Goal: Transaction & Acquisition: Purchase product/service

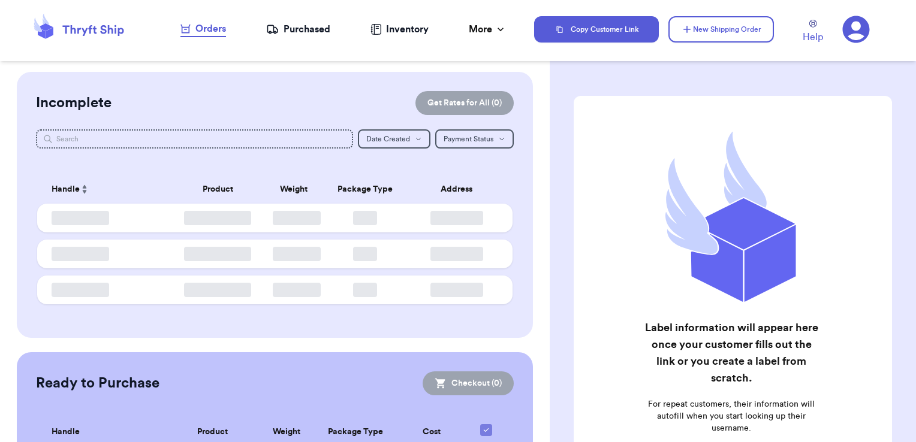
checkbox input "false"
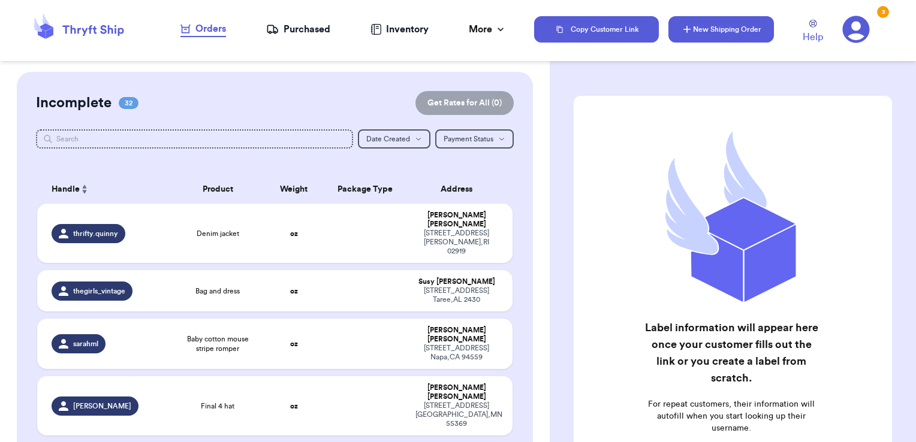
click at [699, 29] on button "New Shipping Order" at bounding box center [720, 29] width 105 height 26
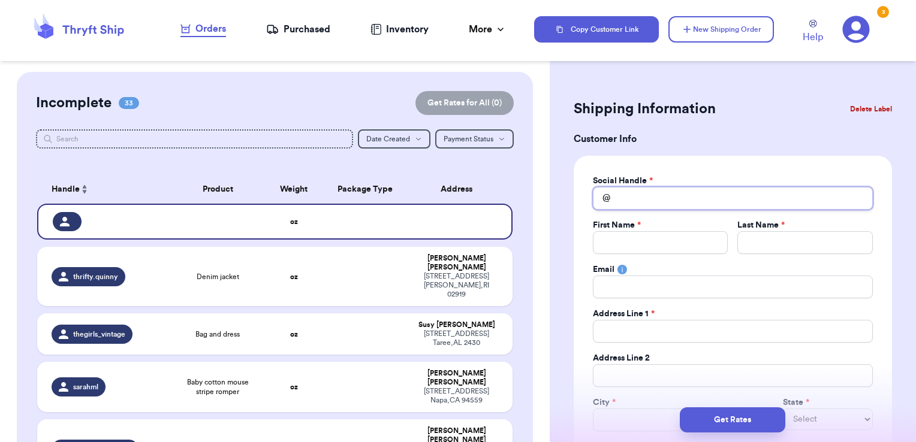
click at [640, 196] on input "Total Amount Paid" at bounding box center [733, 198] width 280 height 23
type input "h"
type input "ha"
type input "hal"
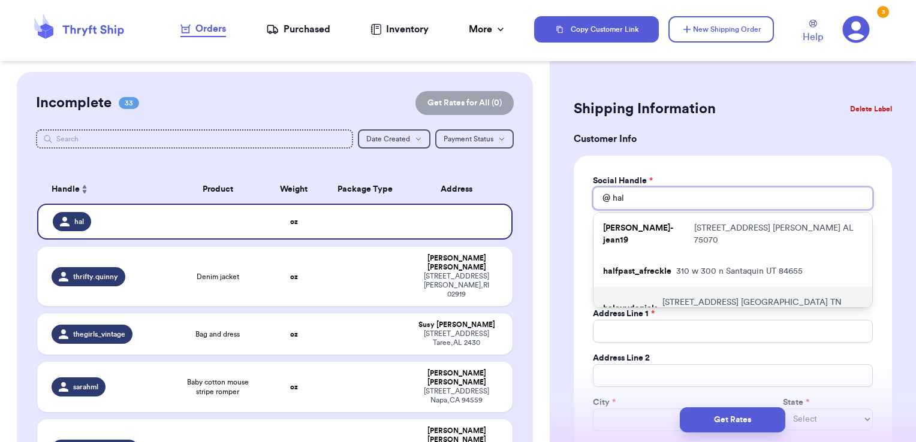
type input "[PERSON_NAME]"
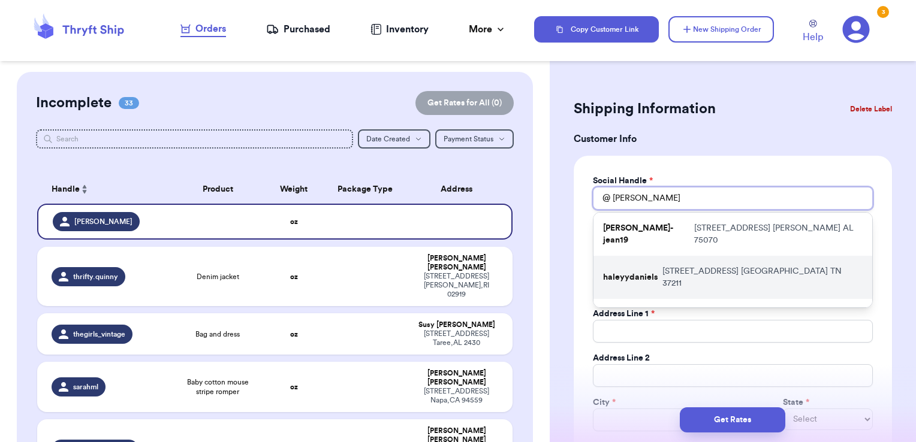
type input "haleyr"
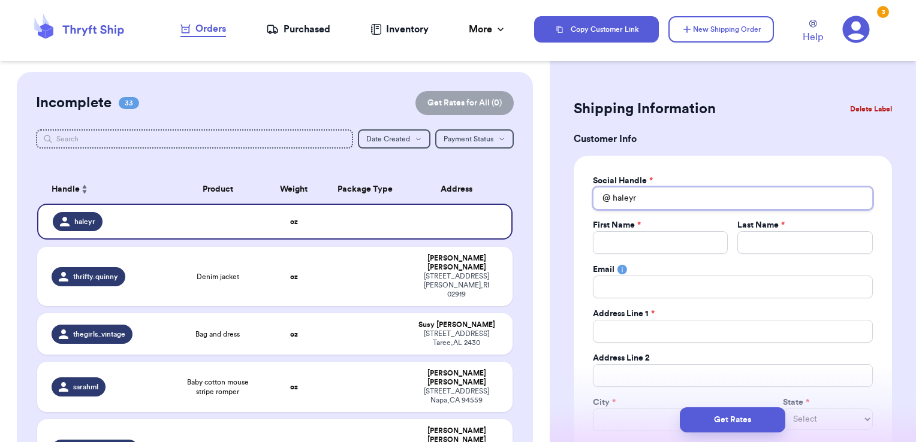
type input "[PERSON_NAME]"
type input "hal"
type input "ha"
type input "h"
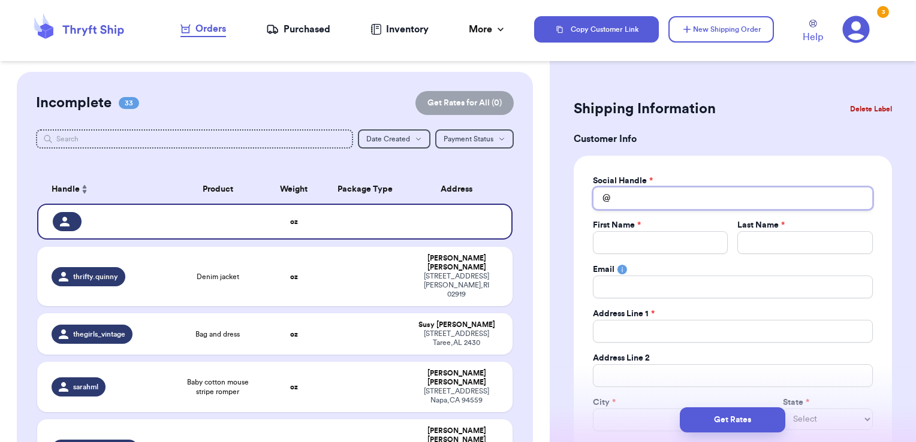
type input "h"
type input "ha"
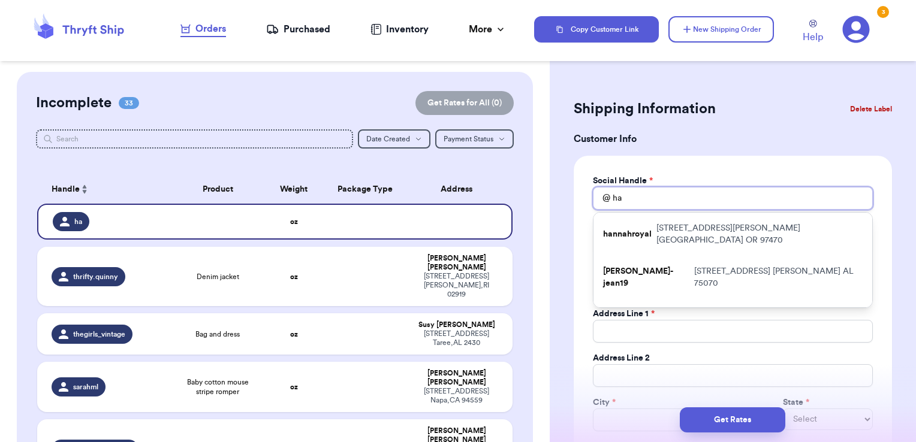
type input "hal"
type input "[PERSON_NAME]"
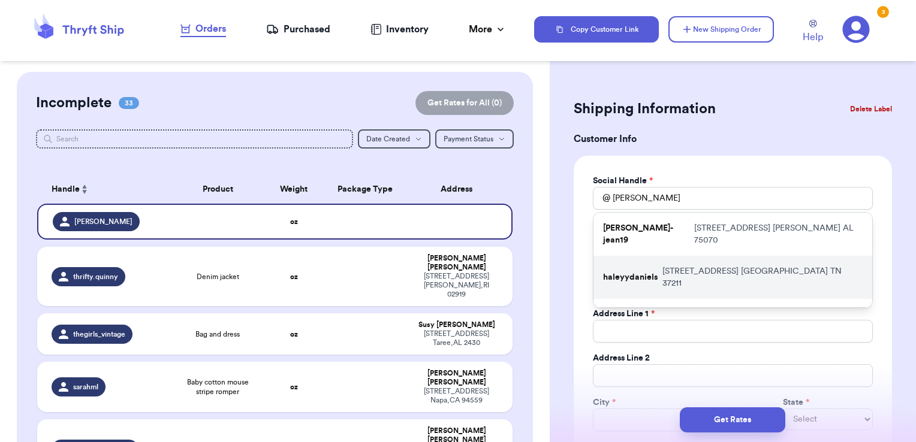
click at [690, 265] on p "[STREET_ADDRESS]" at bounding box center [762, 277] width 200 height 24
type input "haleyydaniels"
type input "[PERSON_NAME]"
type input "[EMAIL_ADDRESS][DOMAIN_NAME]"
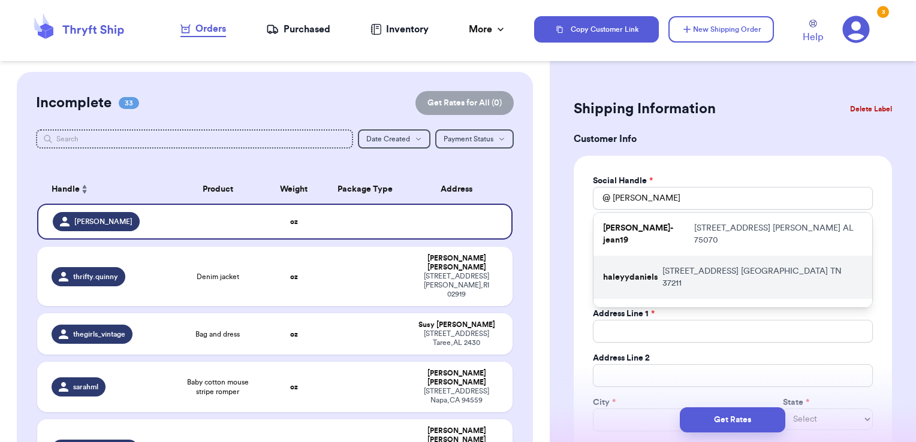
type input "[STREET_ADDRESS]"
type input "[GEOGRAPHIC_DATA]"
select select "TN"
type input "37211"
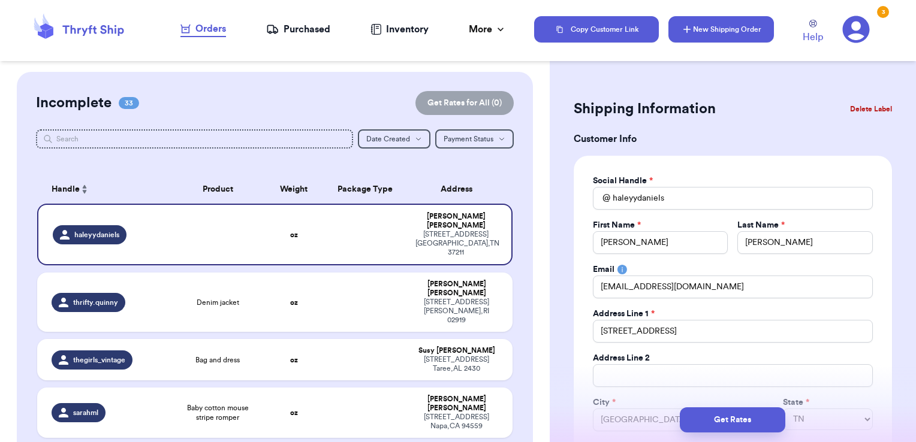
click at [720, 32] on button "New Shipping Order" at bounding box center [720, 29] width 105 height 26
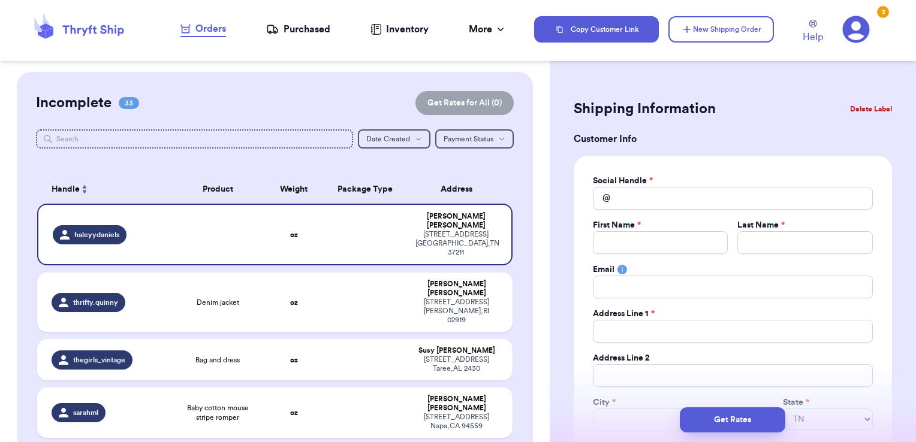
select select
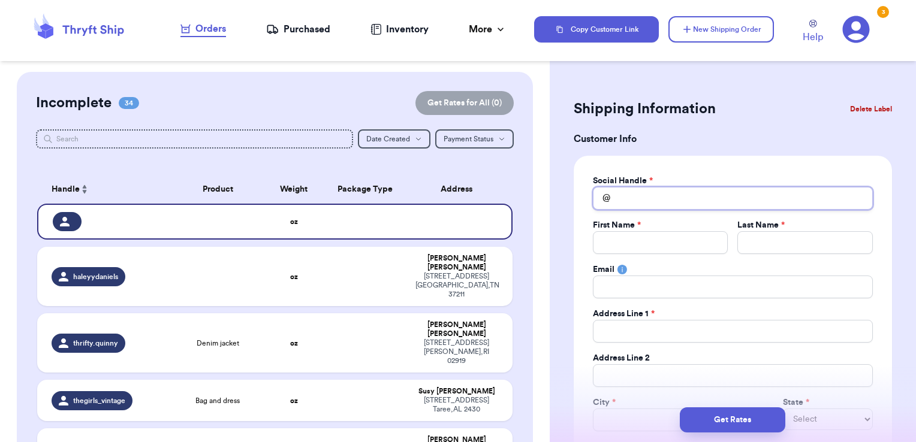
click at [659, 198] on input "Total Amount Paid" at bounding box center [733, 198] width 280 height 23
type input "v"
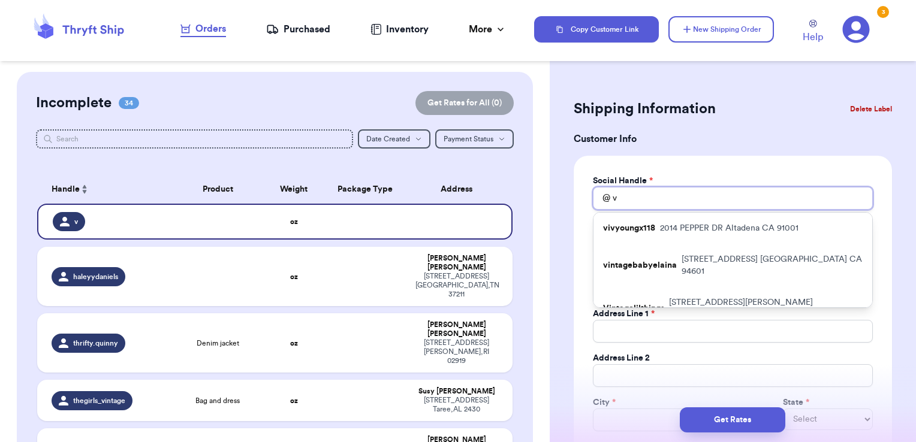
type input "v."
type input "v.r"
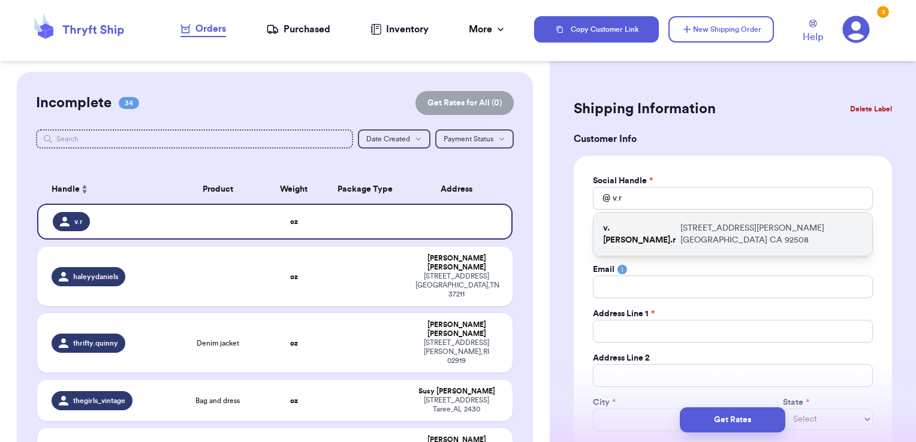
click at [680, 232] on p "[STREET_ADDRESS][PERSON_NAME]" at bounding box center [771, 234] width 182 height 24
type input "v.[PERSON_NAME].r"
type input "[PERSON_NAME]"
type input "[EMAIL_ADDRESS][DOMAIN_NAME]"
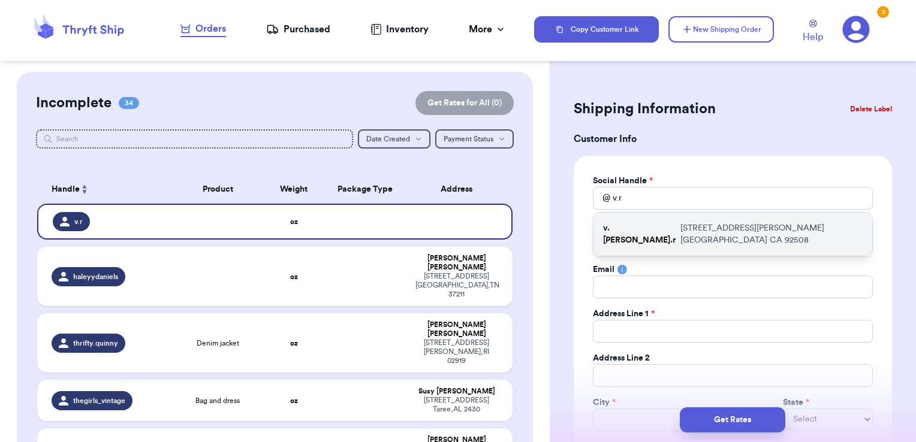
type input "[STREET_ADDRESS][PERSON_NAME]"
type input "[GEOGRAPHIC_DATA]"
select select "CA"
type input "92508"
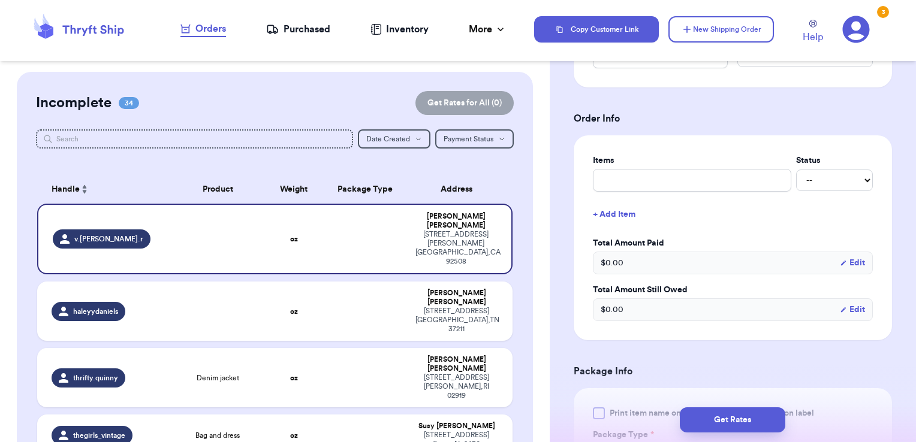
scroll to position [409, 0]
click at [657, 182] on input "text" at bounding box center [692, 178] width 198 height 23
type input "misc - thank you!"
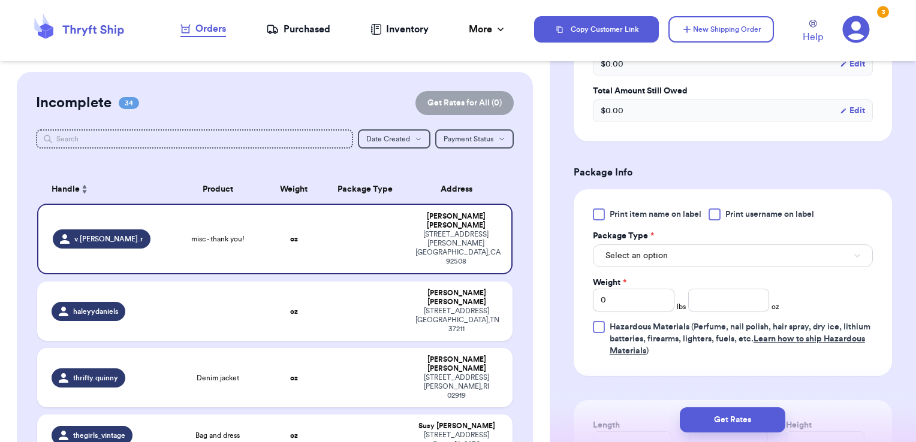
scroll to position [612, 0]
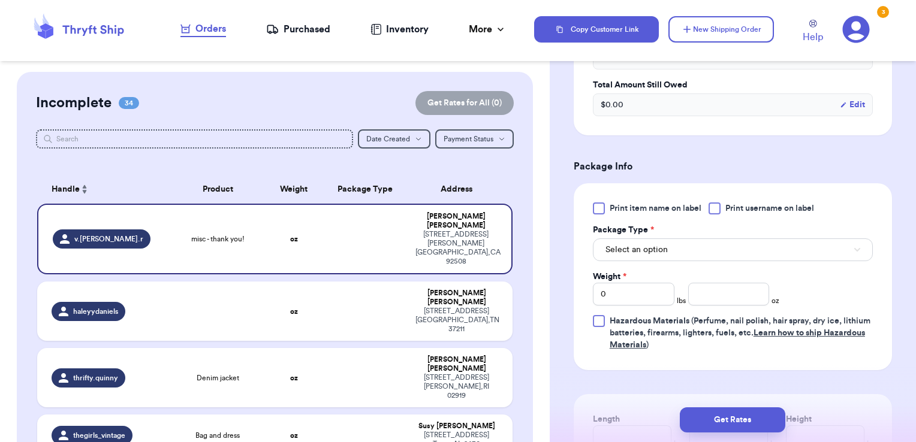
click at [730, 203] on span "Print username on label" at bounding box center [769, 209] width 89 height 12
click at [0, 0] on input "Print username on label" at bounding box center [0, 0] width 0 height 0
click at [710, 245] on button "Select an option" at bounding box center [733, 249] width 280 height 23
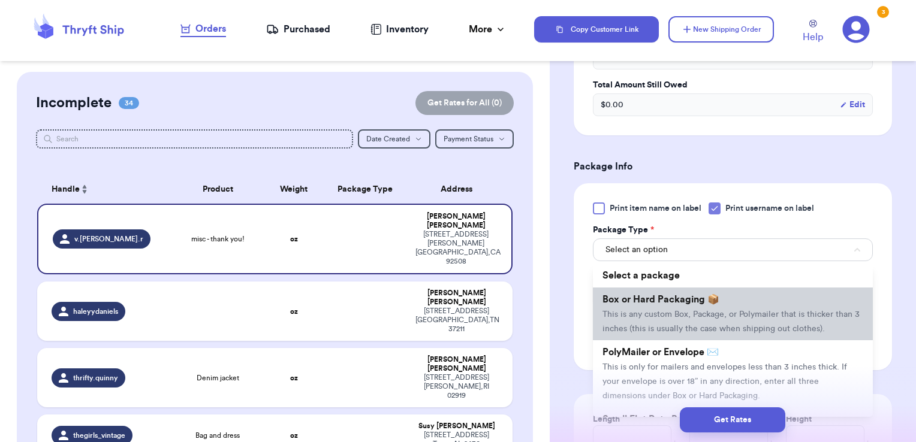
click at [690, 310] on span "This is any custom Box, Package, or Polymailer that is thicker than 3 inches (t…" at bounding box center [730, 321] width 257 height 23
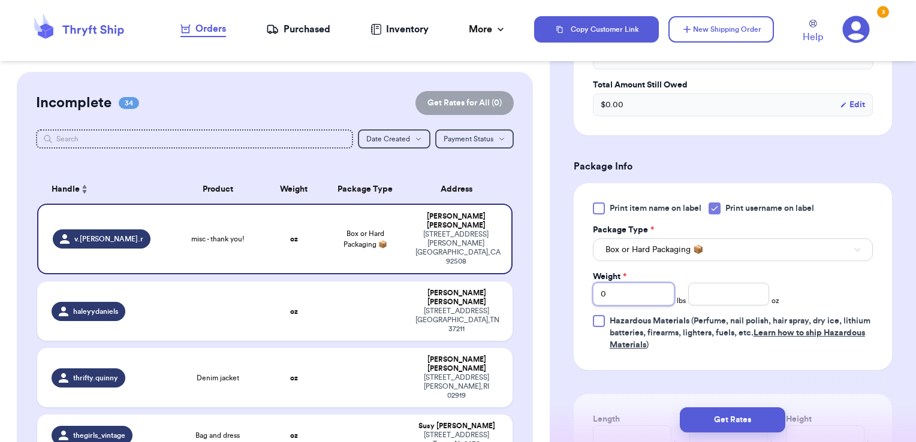
drag, startPoint x: 642, startPoint y: 282, endPoint x: 533, endPoint y: 277, distance: 109.1
click at [533, 277] on div "Customer Link New Order Incomplete 34 Get Rates for All ( 0 ) Get Rates for All…" at bounding box center [458, 221] width 916 height 442
type input "1"
type input "10.03"
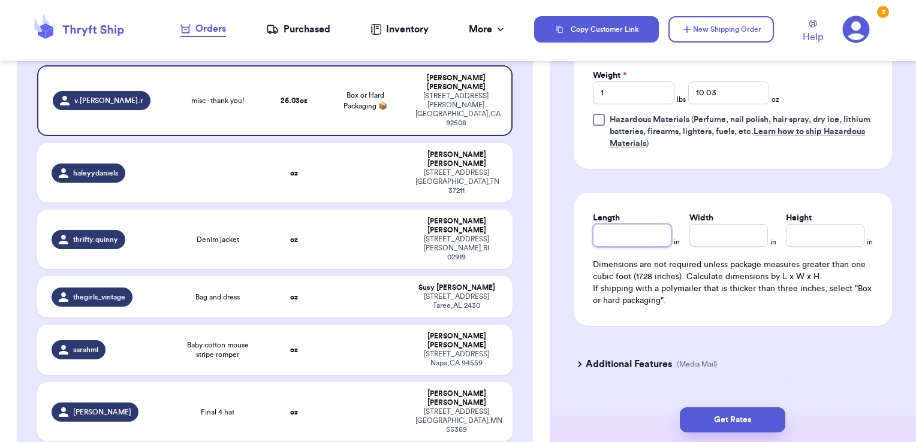
scroll to position [840, 0]
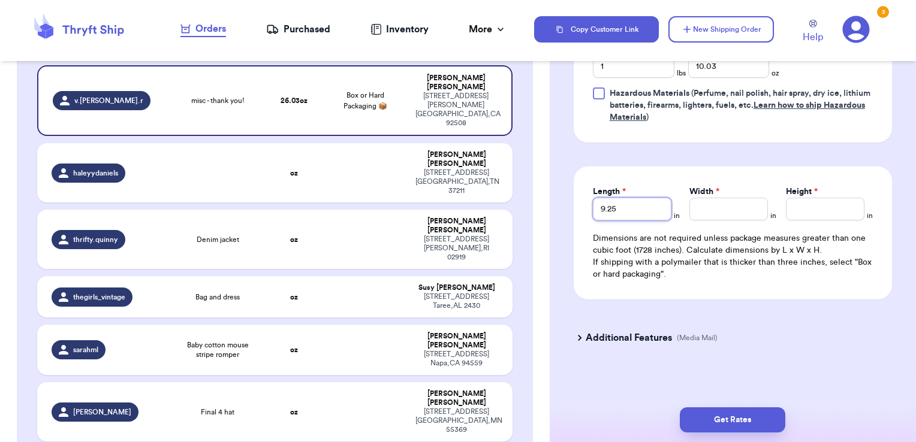
type input "9.25"
type input "7.5"
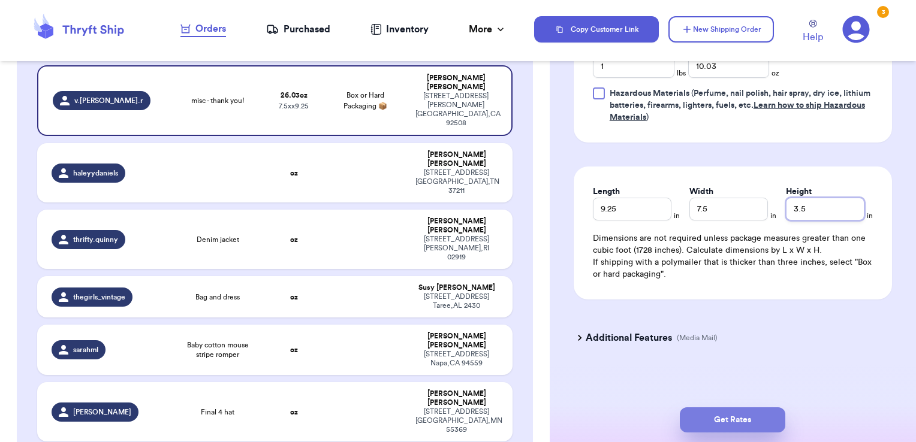
type input "3.5"
click at [760, 425] on button "Get Rates" at bounding box center [732, 419] width 105 height 25
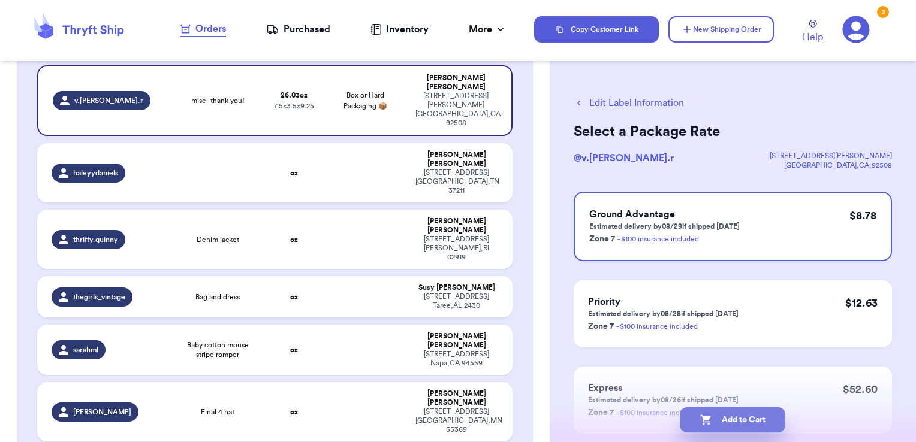
click at [784, 425] on button "Add to Cart" at bounding box center [732, 419] width 105 height 25
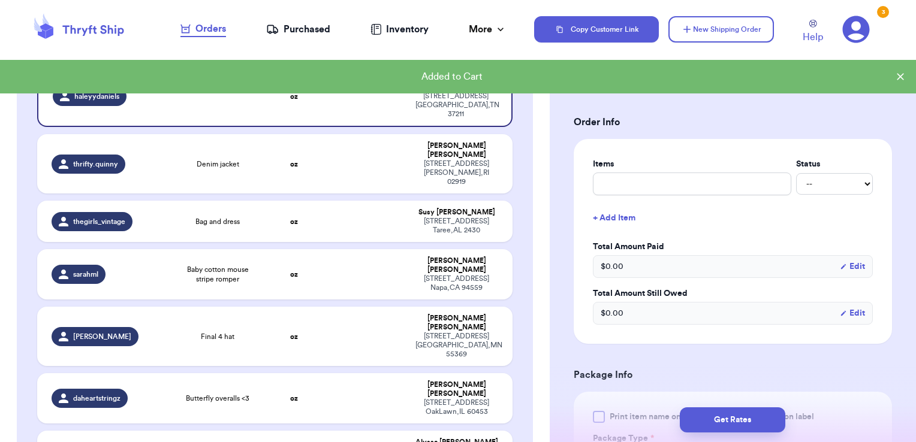
scroll to position [210, 0]
click at [714, 179] on input "text" at bounding box center [692, 182] width 198 height 23
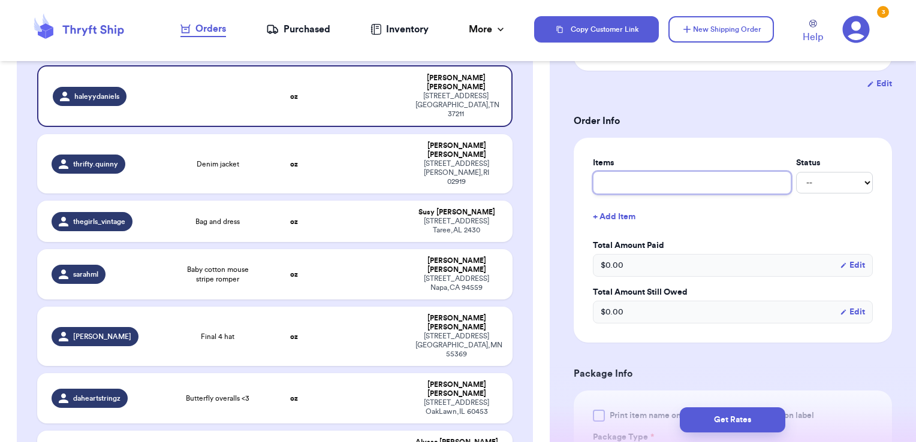
type input "misc - thank you!"
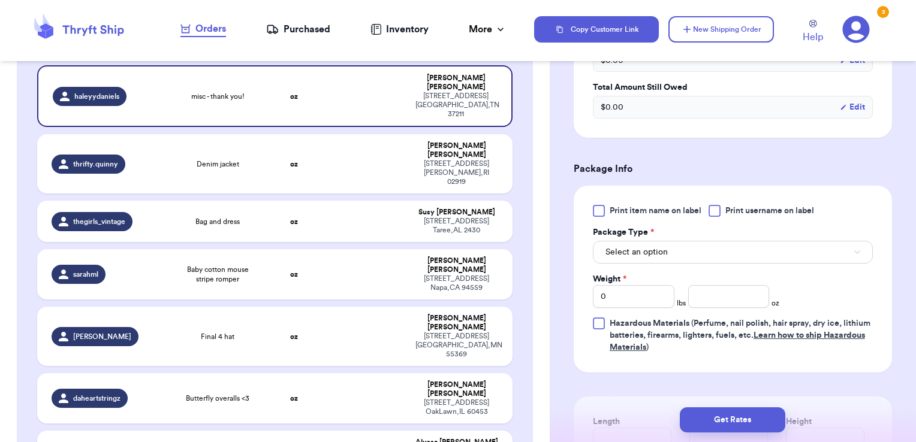
scroll to position [417, 0]
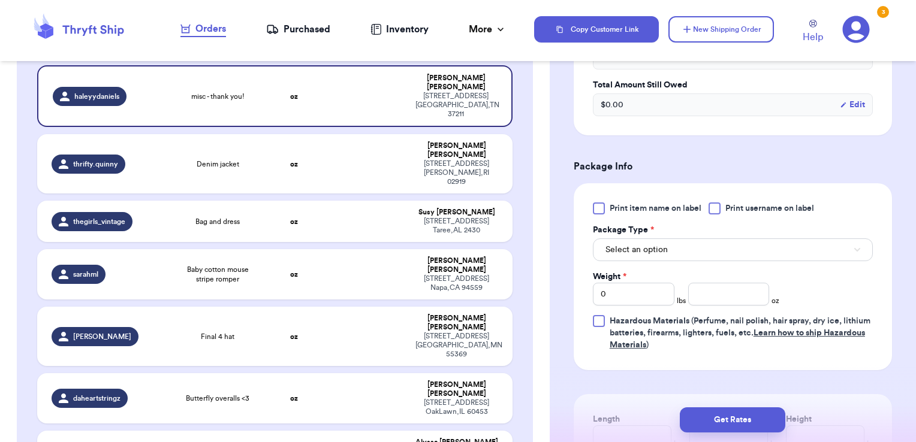
click at [782, 207] on span "Print username on label" at bounding box center [769, 209] width 89 height 12
click at [0, 0] on input "Print username on label" at bounding box center [0, 0] width 0 height 0
click at [736, 246] on button "Select an option" at bounding box center [733, 249] width 280 height 23
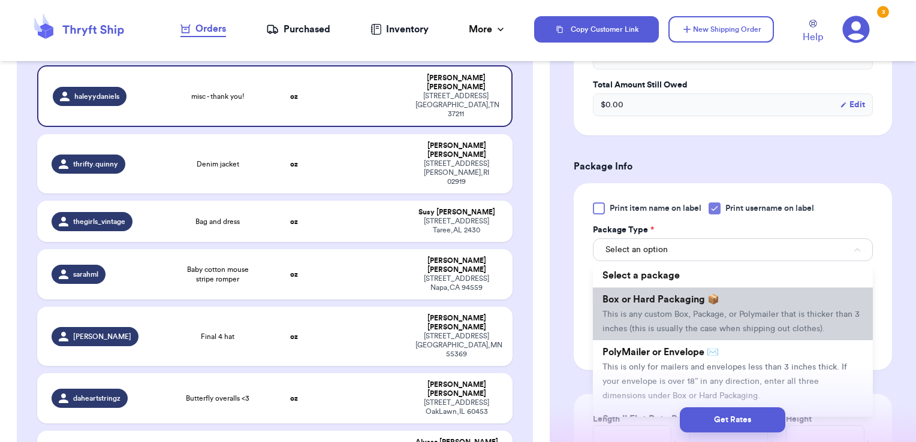
click at [699, 310] on span "This is any custom Box, Package, or Polymailer that is thicker than 3 inches (t…" at bounding box center [730, 321] width 257 height 23
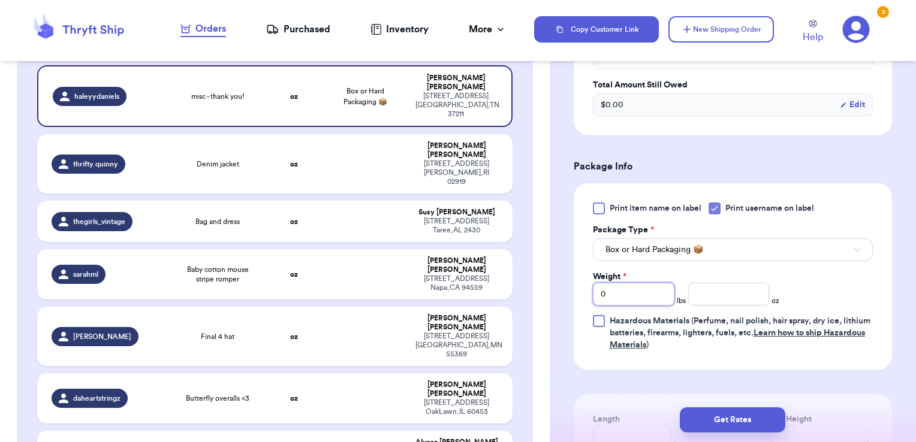
drag, startPoint x: 617, startPoint y: 294, endPoint x: 541, endPoint y: 285, distance: 76.6
click at [541, 285] on div "Customer Link New Order Incomplete 33 Get Rates for All ( 0 ) Get Rates for All…" at bounding box center [458, 221] width 916 height 442
type input "2"
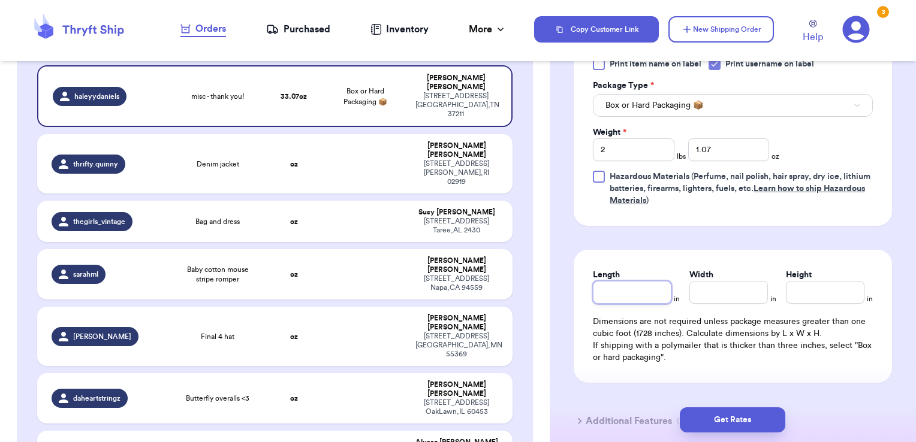
scroll to position [562, 0]
click at [738, 143] on input "1.07" at bounding box center [728, 149] width 81 height 23
type input "1.09"
type input "13"
type input "11"
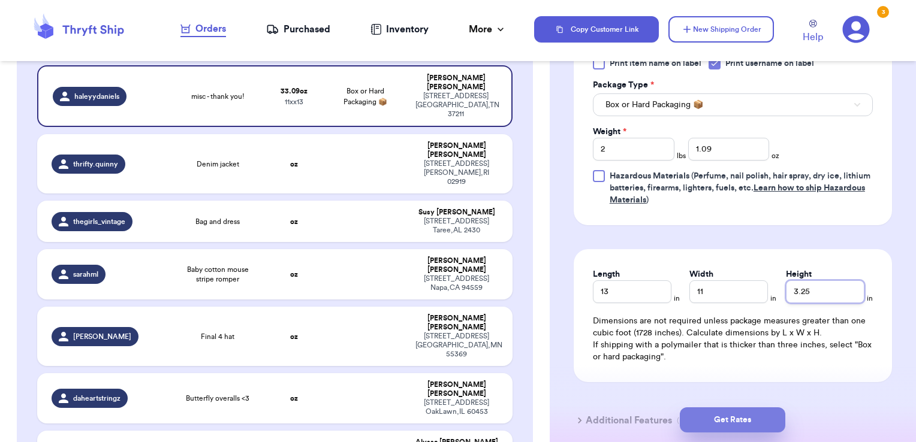
type input "3.25"
click at [737, 419] on button "Get Rates" at bounding box center [732, 419] width 105 height 25
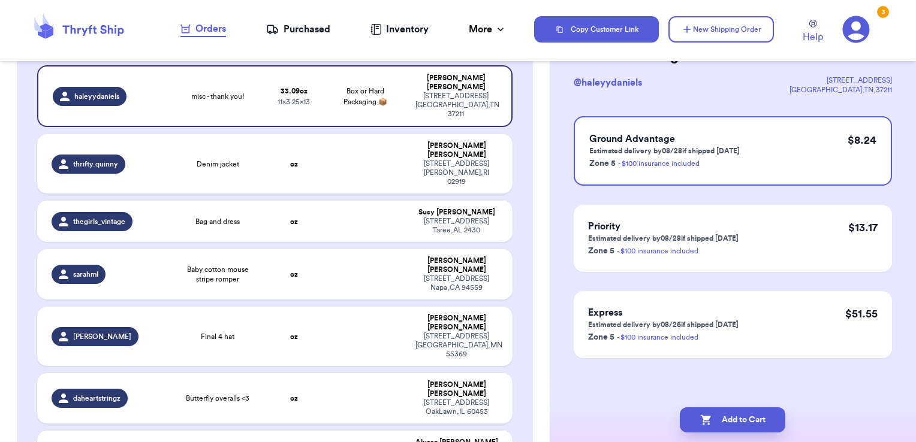
scroll to position [0, 0]
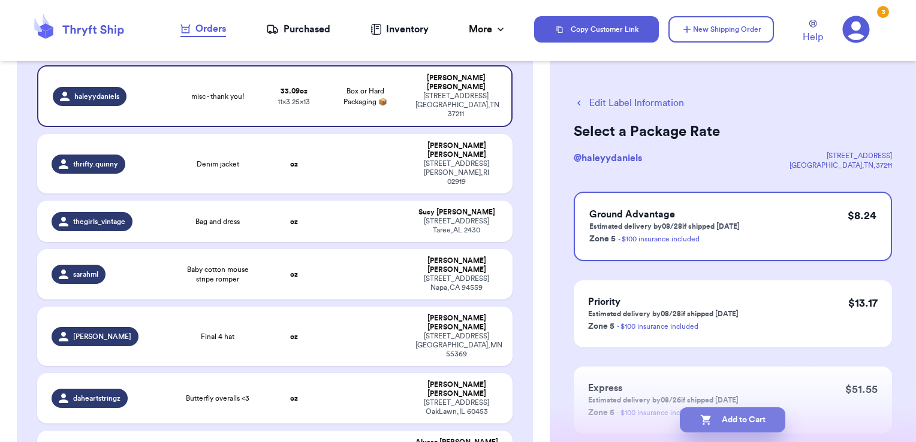
click at [703, 425] on icon "button" at bounding box center [706, 420] width 12 height 12
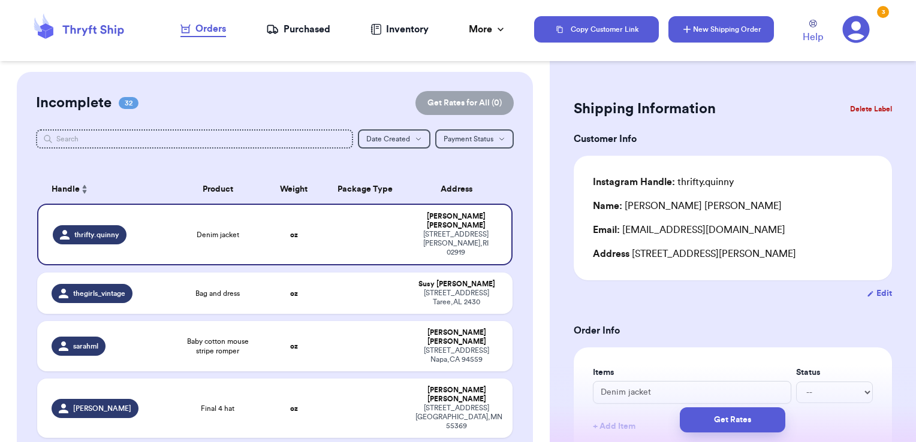
click at [745, 30] on button "New Shipping Order" at bounding box center [720, 29] width 105 height 26
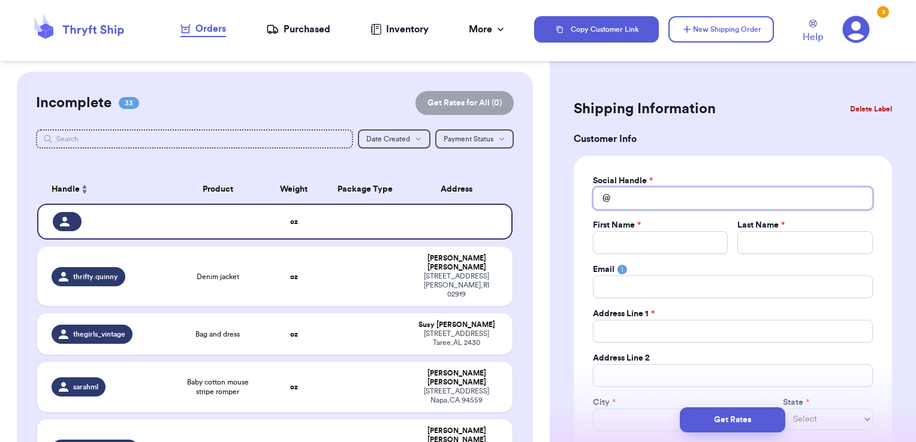
click at [657, 198] on input "Total Amount Paid" at bounding box center [733, 198] width 280 height 23
type input "c"
type input "ca"
type input "cat"
type input "cata"
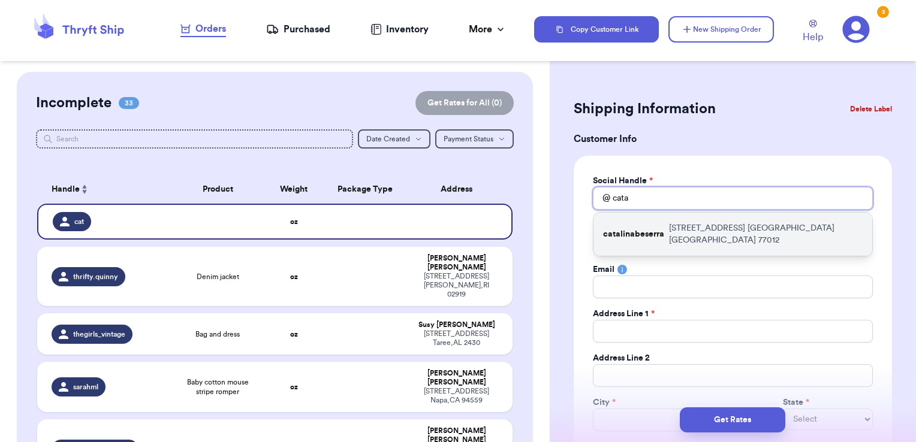
type input "cata"
click at [663, 229] on div "catalinabeserra [STREET_ADDRESS]" at bounding box center [732, 234] width 279 height 43
type input "catalinabeserra"
type input "Catalina"
type input "[PERSON_NAME]"
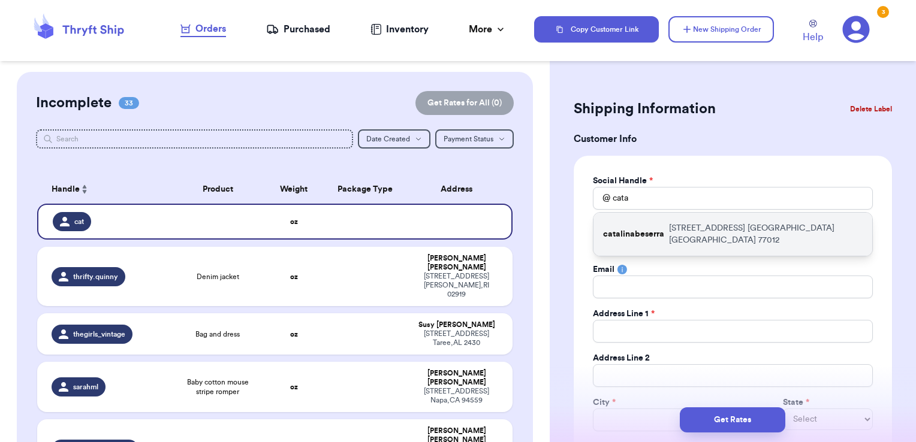
type input "[EMAIL_ADDRESS][DOMAIN_NAME]"
type input "[STREET_ADDRESS]"
type input "[GEOGRAPHIC_DATA]"
select select "[GEOGRAPHIC_DATA]"
type input "77012"
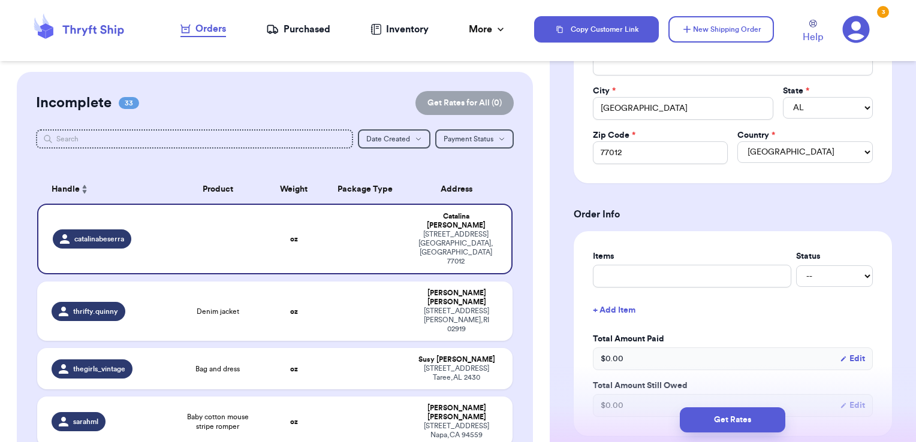
scroll to position [316, 0]
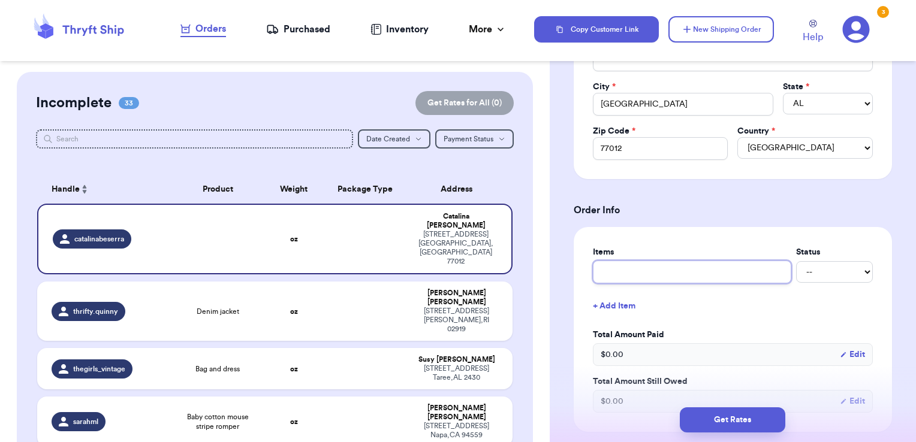
click at [649, 261] on input "text" at bounding box center [692, 272] width 198 height 23
type input "clothes- thank you!"
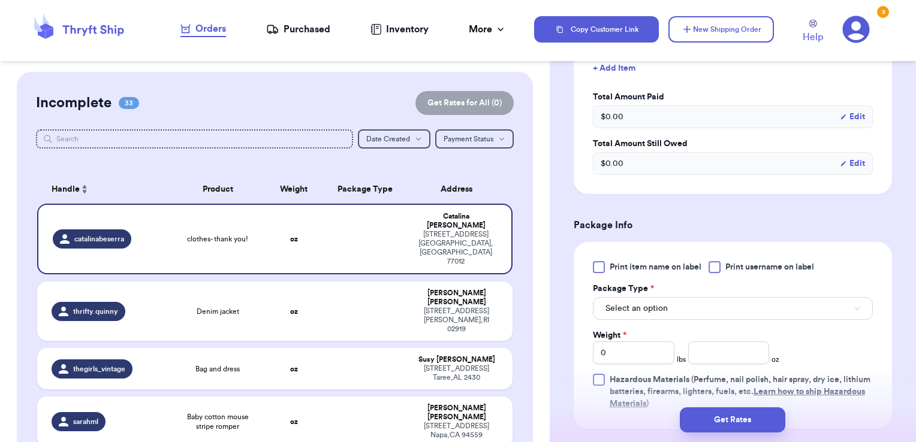
scroll to position [555, 0]
click at [768, 262] on span "Print username on label" at bounding box center [769, 265] width 89 height 12
click at [0, 0] on input "Print username on label" at bounding box center [0, 0] width 0 height 0
click at [715, 307] on button "Select an option" at bounding box center [733, 306] width 280 height 23
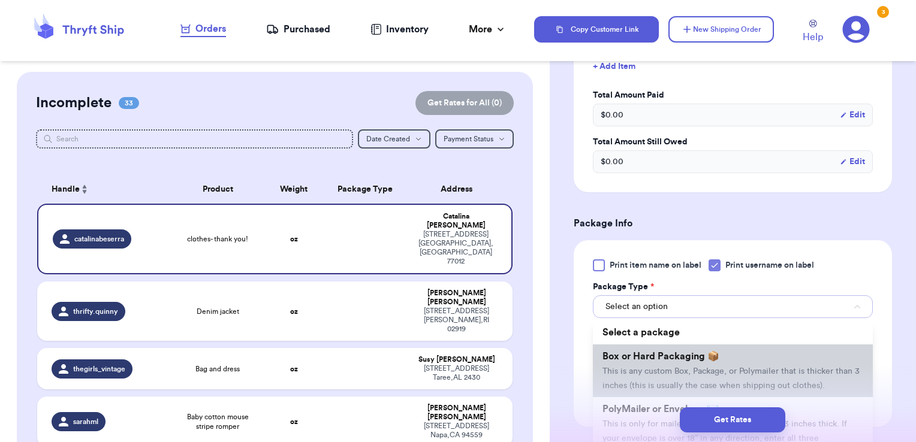
scroll to position [43, 0]
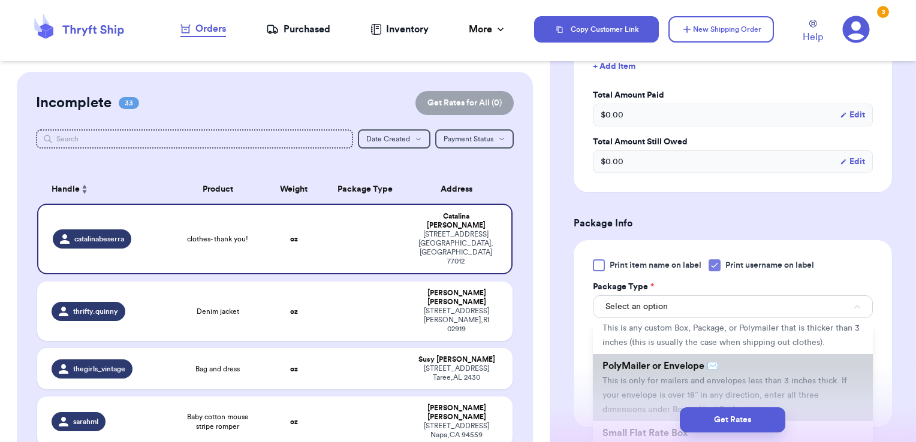
click at [665, 391] on span "This is only for mailers and envelopes less than 3 inches thick. If your envelo…" at bounding box center [724, 395] width 244 height 37
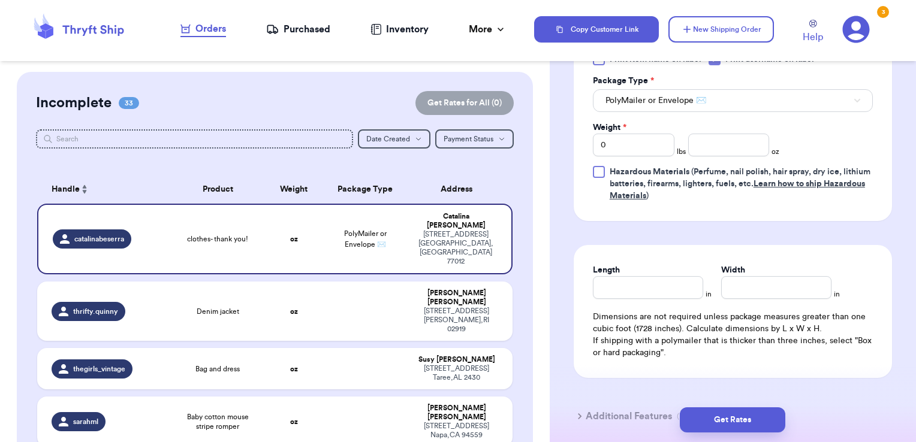
scroll to position [762, 0]
click at [707, 138] on input "number" at bounding box center [728, 144] width 81 height 23
type input "10.53"
click at [771, 419] on button "Get Rates" at bounding box center [732, 419] width 105 height 25
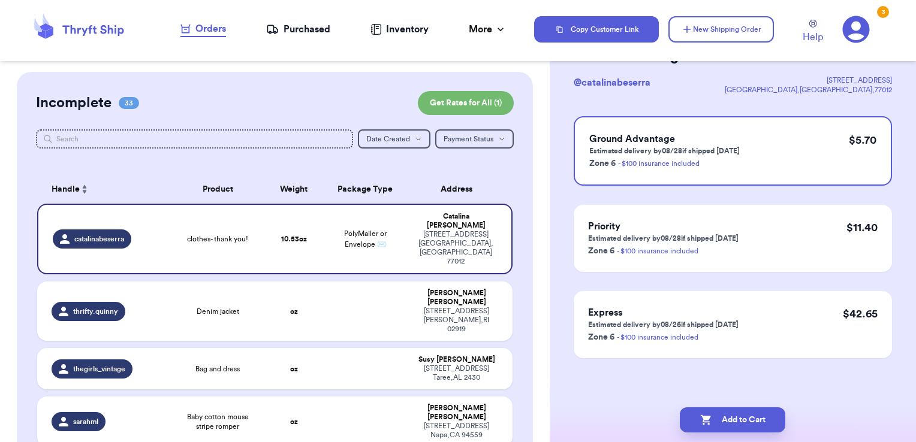
scroll to position [0, 0]
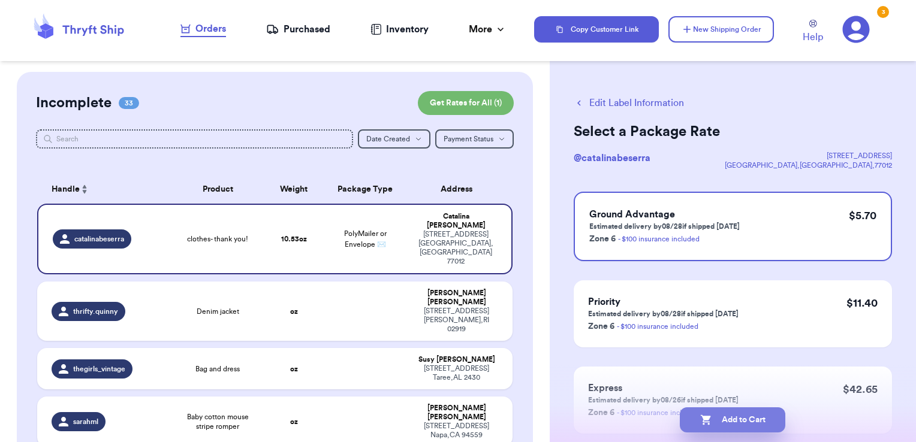
click at [760, 424] on button "Add to Cart" at bounding box center [732, 419] width 105 height 25
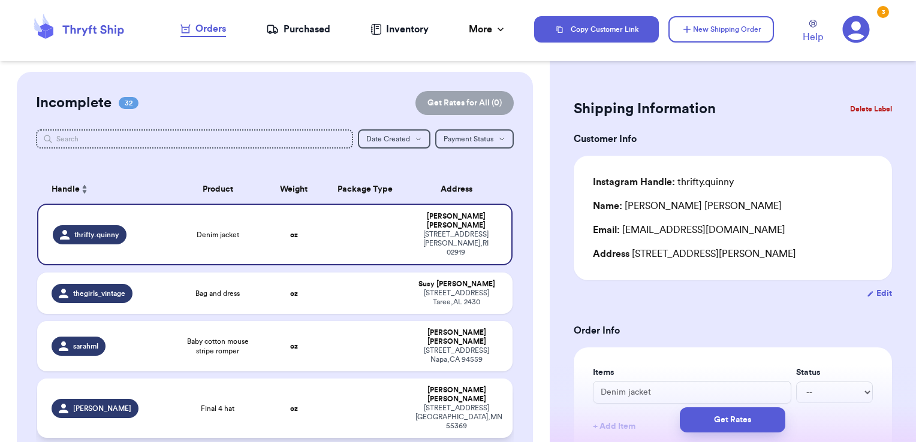
click at [341, 379] on td at bounding box center [365, 408] width 86 height 59
type input "Final 4 hat"
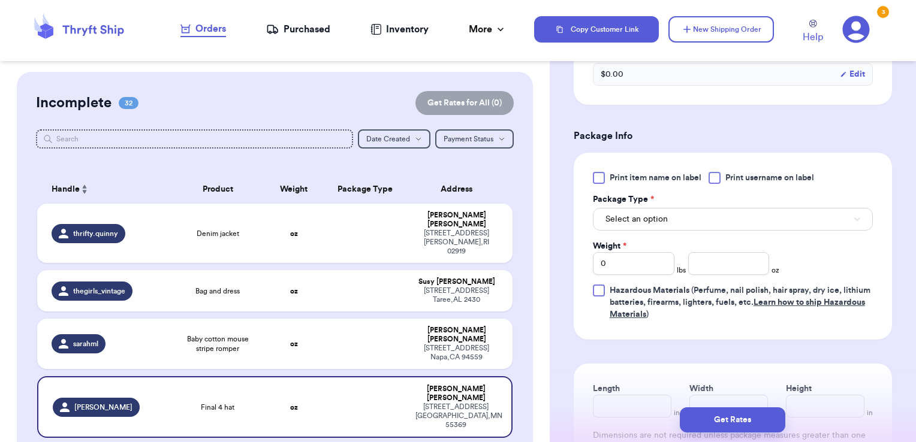
scroll to position [450, 0]
click at [729, 174] on span "Print username on label" at bounding box center [769, 176] width 89 height 12
click at [0, 0] on input "Print username on label" at bounding box center [0, 0] width 0 height 0
click at [702, 218] on button "Select an option" at bounding box center [733, 217] width 280 height 23
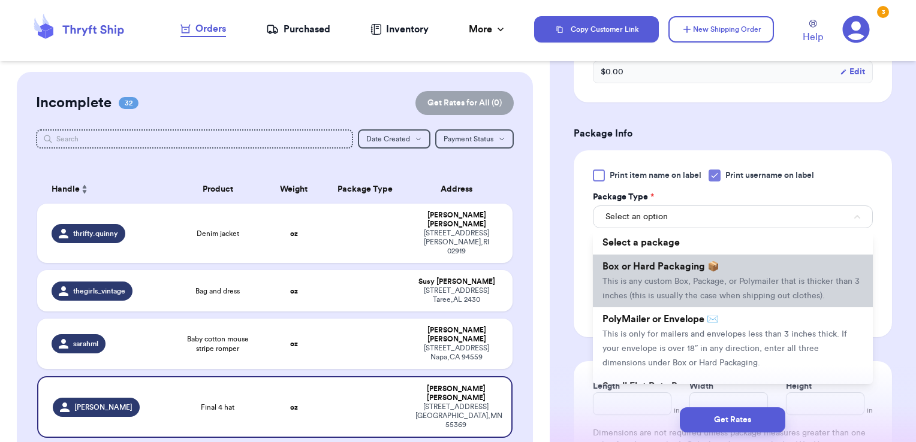
click at [685, 264] on span "Box or Hard Packaging 📦" at bounding box center [660, 267] width 117 height 10
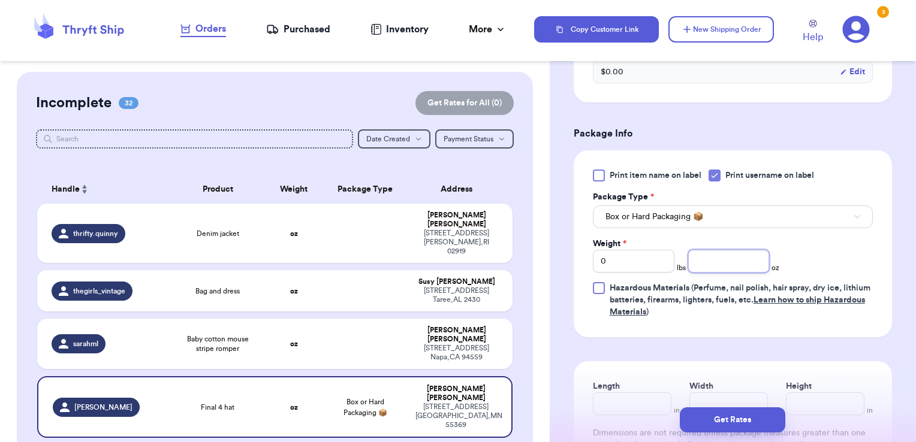
click at [711, 265] on input "number" at bounding box center [728, 261] width 81 height 23
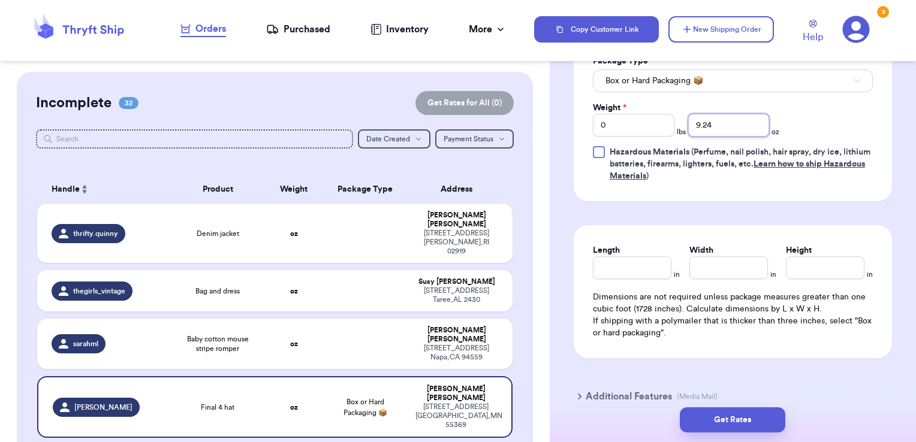
scroll to position [587, 0]
type input "9.24"
click at [630, 262] on input "Length" at bounding box center [632, 267] width 78 height 23
click at [640, 261] on input "Length" at bounding box center [632, 267] width 78 height 23
type input "9"
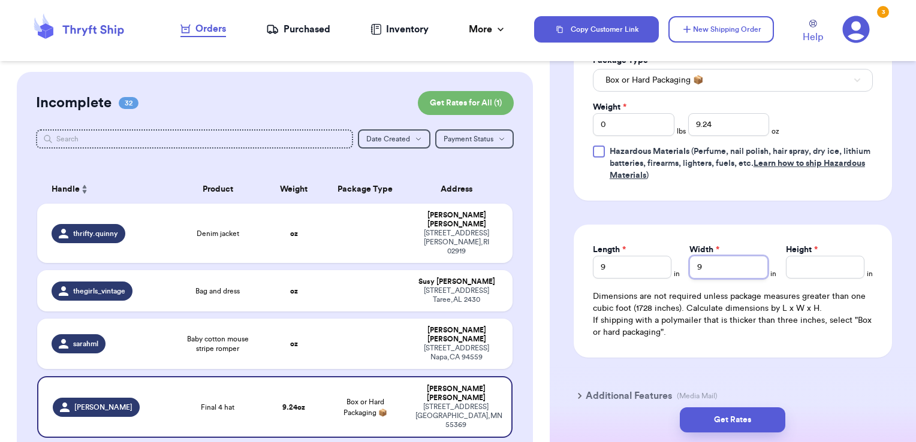
type input "9"
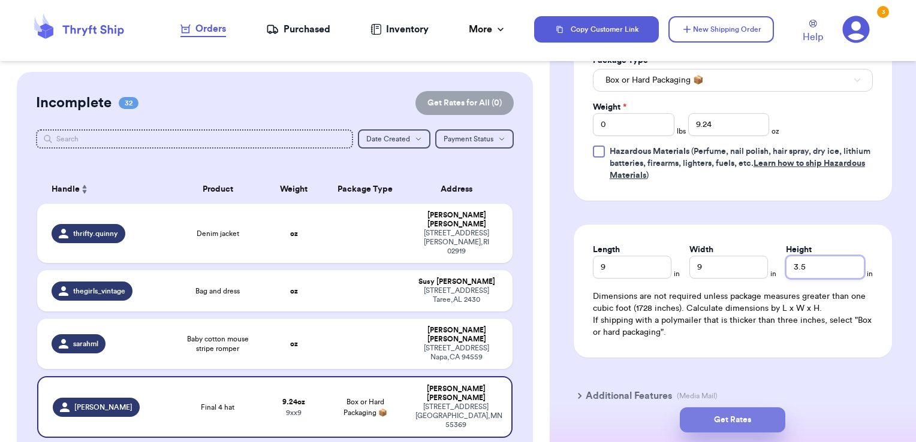
type input "3.5"
click at [716, 425] on button "Get Rates" at bounding box center [732, 419] width 105 height 25
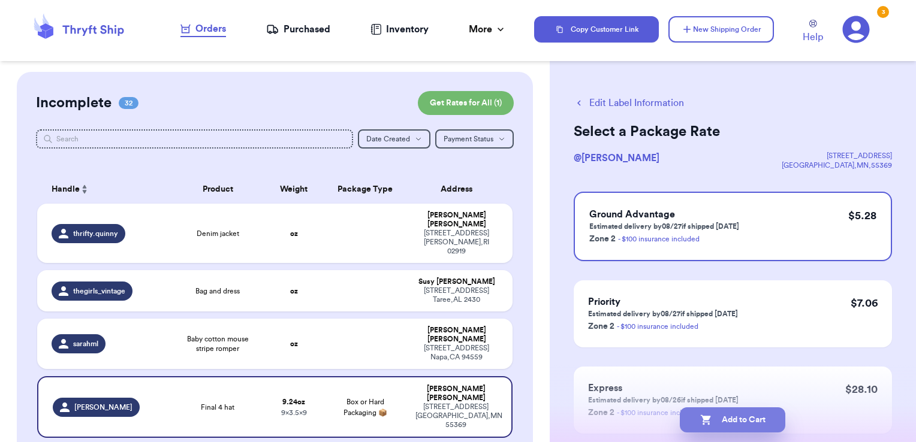
click at [750, 425] on button "Add to Cart" at bounding box center [732, 419] width 105 height 25
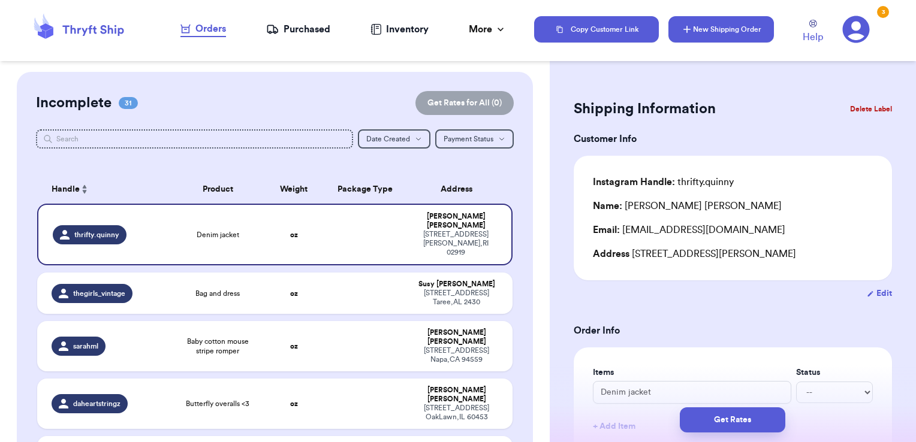
click at [724, 29] on button "New Shipping Order" at bounding box center [720, 29] width 105 height 26
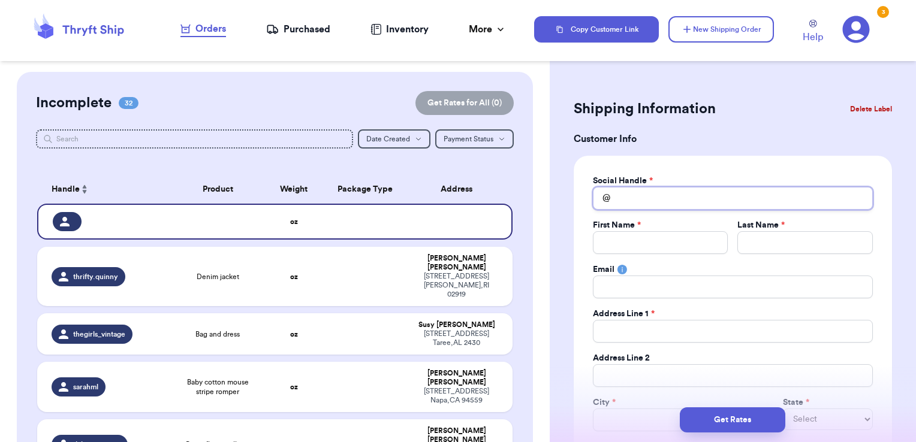
click at [656, 198] on input "Total Amount Paid" at bounding box center [733, 198] width 280 height 23
type input "s"
type input "sc"
type input "sch"
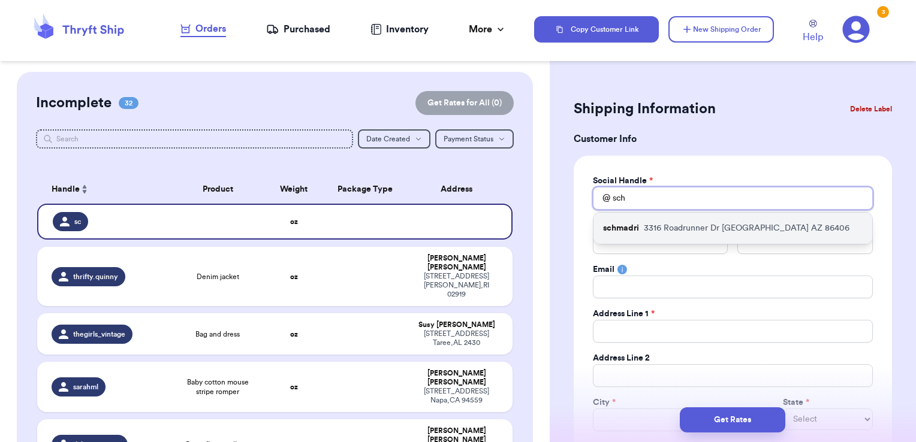
type input "sch"
click at [659, 218] on div "schmadri [STREET_ADDRESS]" at bounding box center [732, 228] width 279 height 31
type input "schmadri"
type input "[PERSON_NAME]"
type input "[GEOGRAPHIC_DATA]"
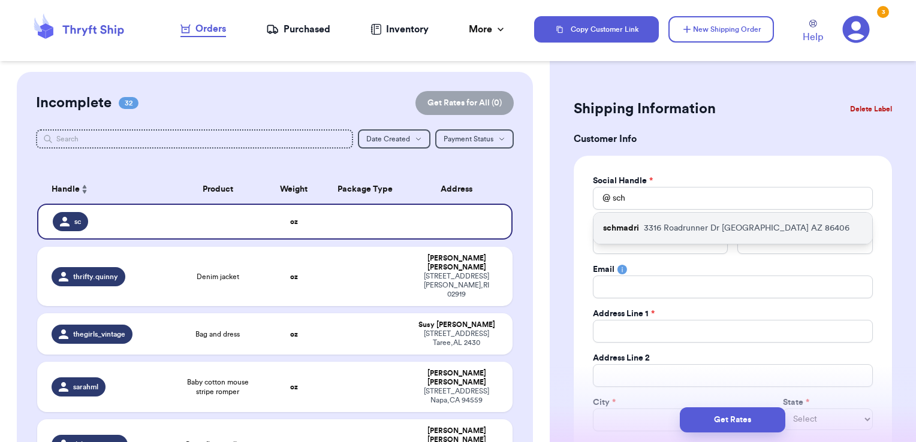
type input "[EMAIL_ADDRESS][DOMAIN_NAME]"
type input "3316 Roadrunner Dr"
type input "[GEOGRAPHIC_DATA]"
select select "AZ"
type input "86406"
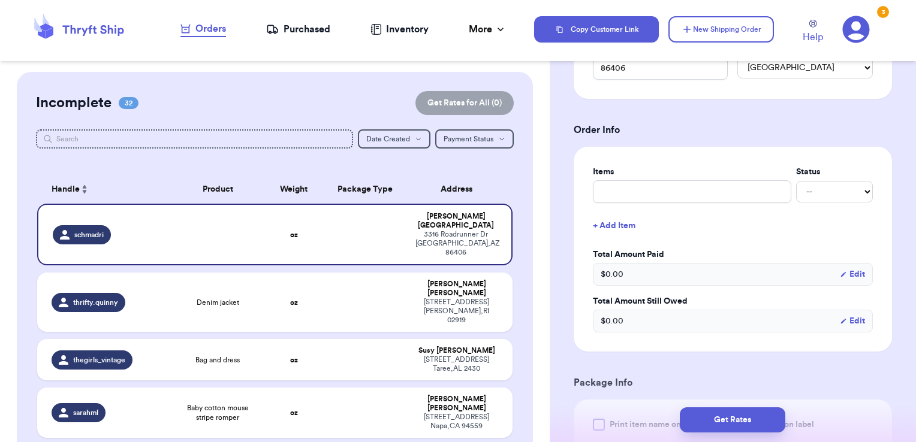
scroll to position [412, 0]
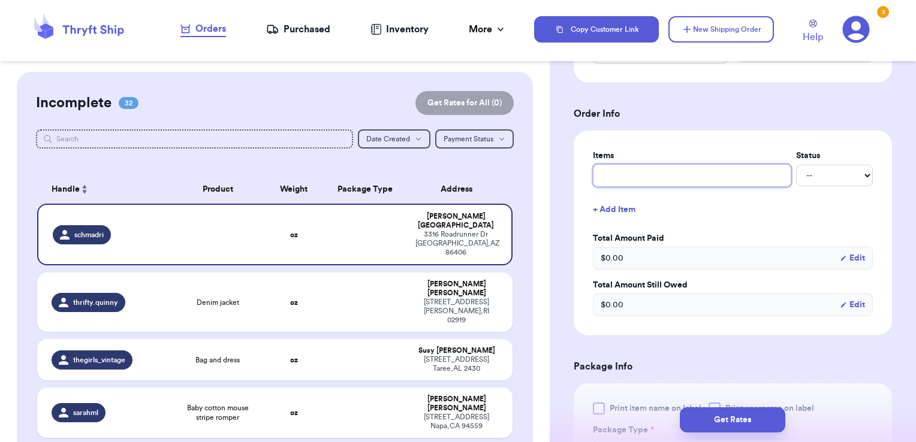
click at [671, 177] on input "text" at bounding box center [692, 175] width 198 height 23
type input "misc - thank you!"
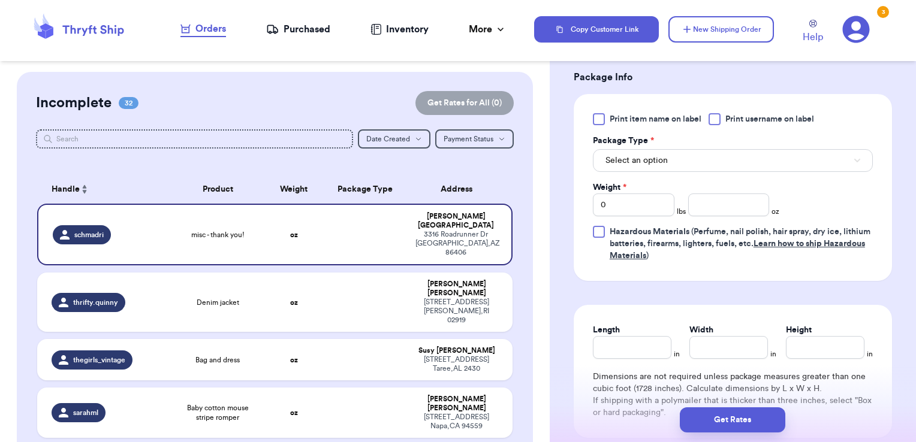
scroll to position [702, 0]
click at [735, 119] on span "Print username on label" at bounding box center [769, 119] width 89 height 12
click at [0, 0] on input "Print username on label" at bounding box center [0, 0] width 0 height 0
click at [718, 154] on button "Select an option" at bounding box center [733, 160] width 280 height 23
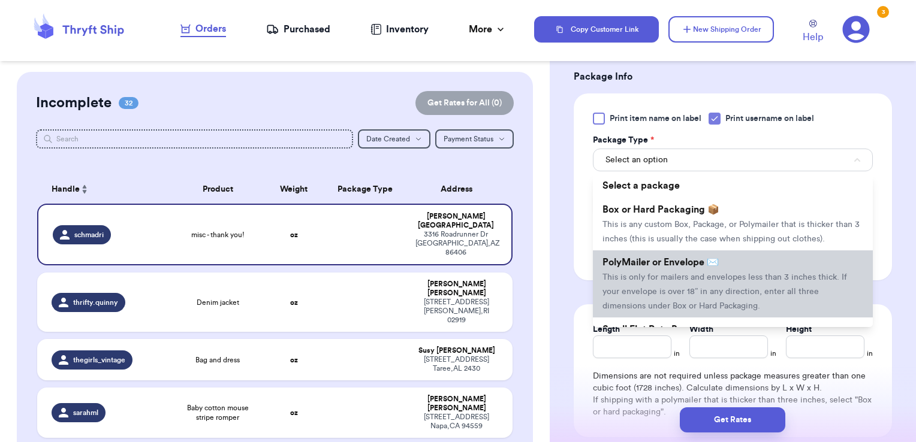
click at [683, 280] on li "PolyMailer or Envelope ✉️ This is only for mailers and envelopes less than 3 in…" at bounding box center [733, 283] width 280 height 67
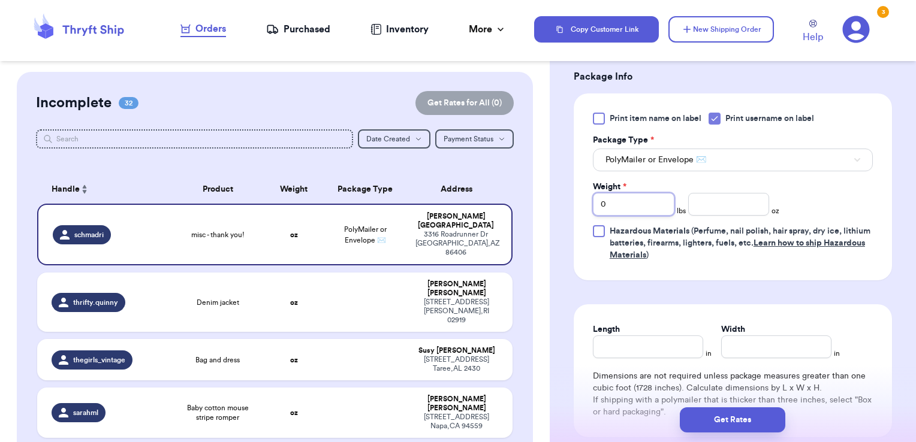
drag, startPoint x: 630, startPoint y: 200, endPoint x: 544, endPoint y: 210, distance: 87.0
click at [544, 210] on div "Customer Link New Order Incomplete 32 Get Rates for All ( 0 ) Get Rates for All…" at bounding box center [458, 221] width 916 height 442
type input "1"
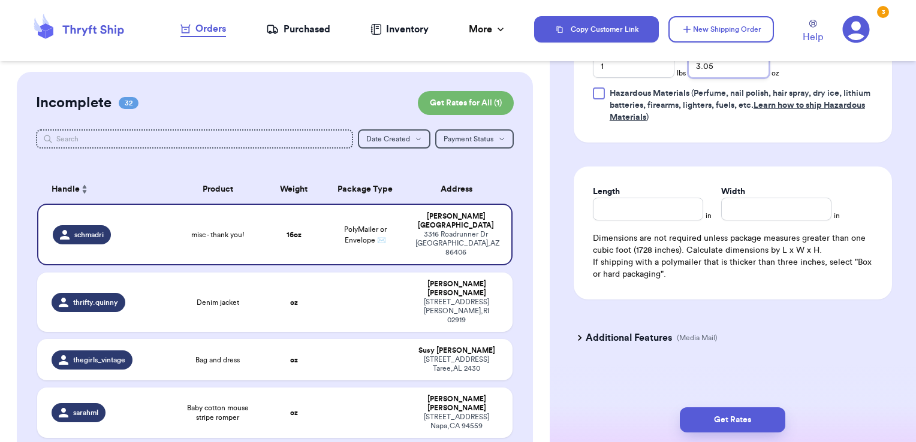
type input "3.05"
click at [624, 331] on h3 "Additional Features" at bounding box center [628, 338] width 86 height 14
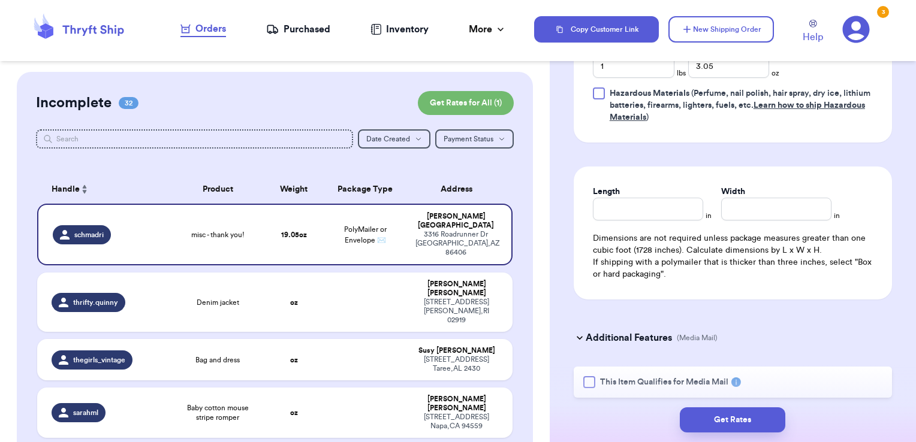
click at [630, 376] on span "This Item Qualifies for Media Mail" at bounding box center [664, 382] width 128 height 12
click at [0, 0] on input "This Item Qualifies for Media Mail" at bounding box center [0, 0] width 0 height 0
click at [704, 411] on button "Get Rates" at bounding box center [732, 419] width 105 height 25
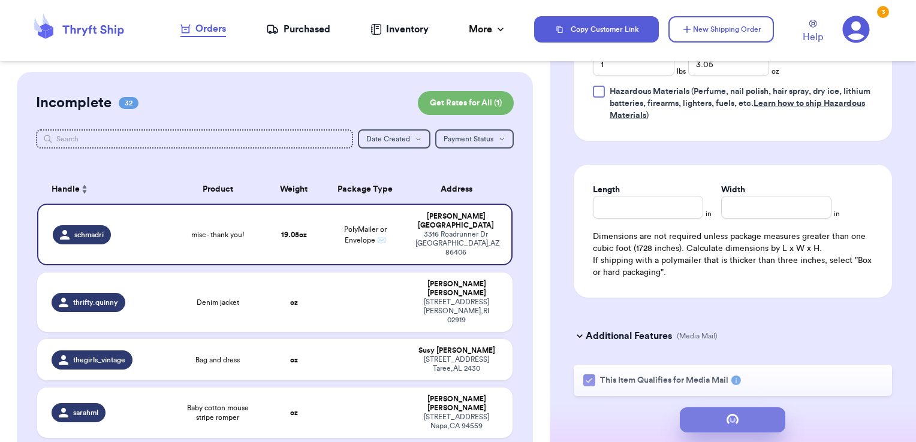
scroll to position [0, 0]
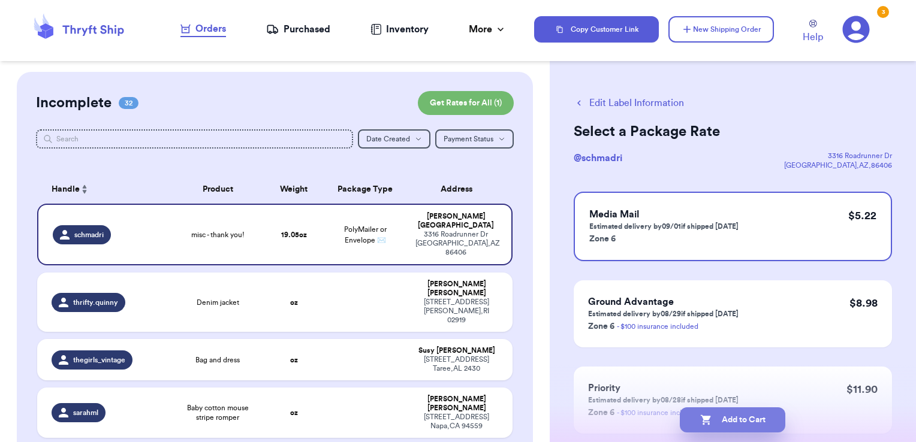
click at [753, 421] on button "Add to Cart" at bounding box center [732, 419] width 105 height 25
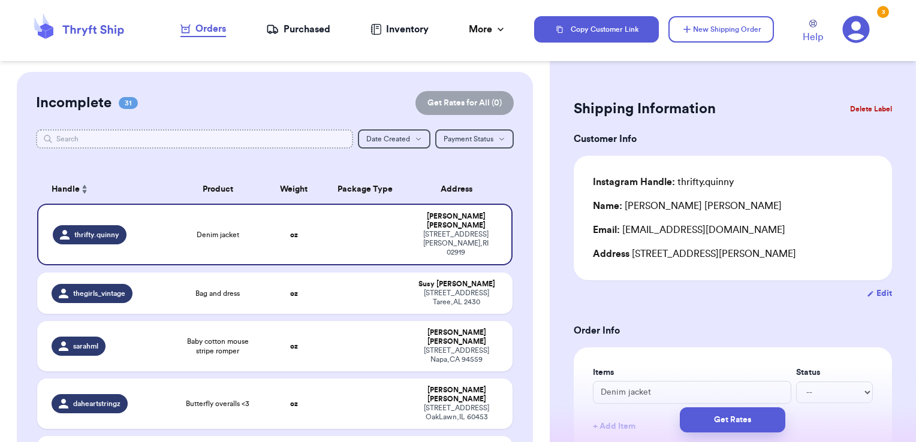
click at [306, 138] on input "text" at bounding box center [195, 138] width 318 height 19
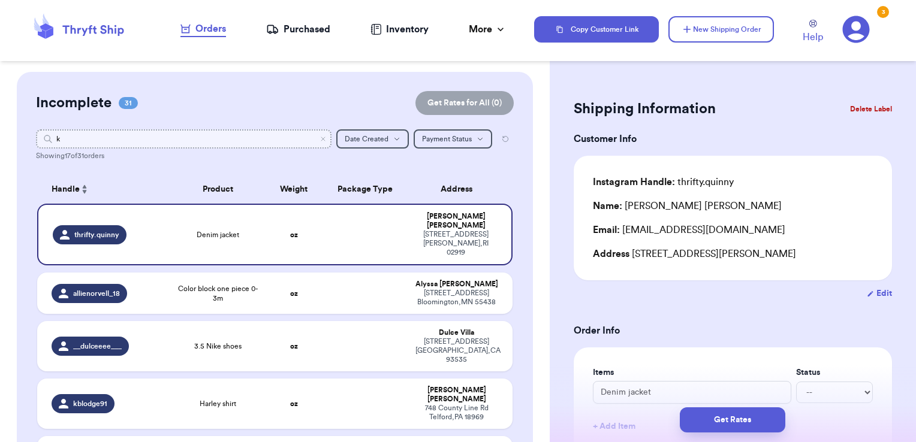
type input "kM"
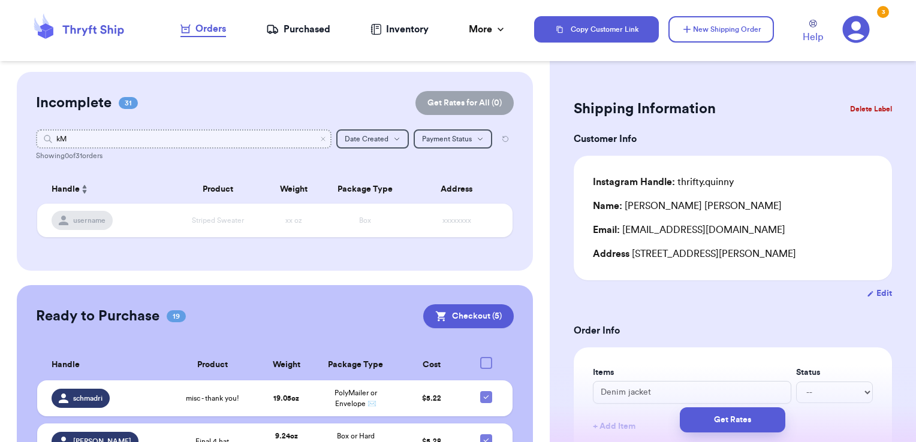
type input "k"
type input "ka"
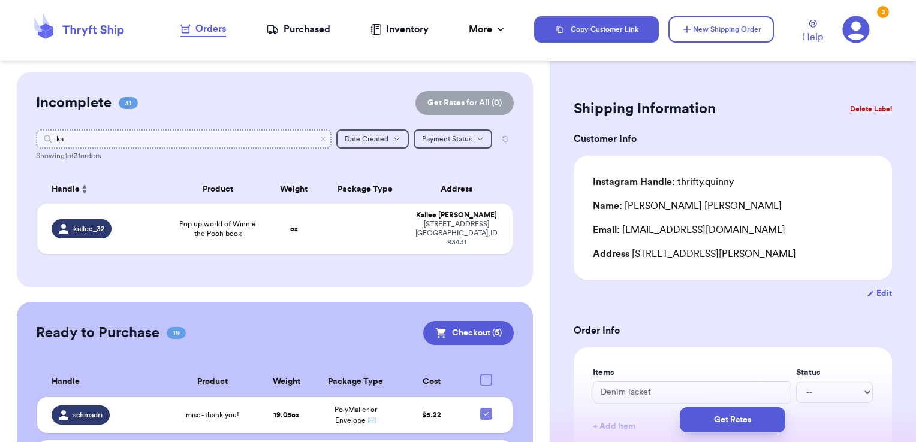
type input "k"
